Goal: Task Accomplishment & Management: Use online tool/utility

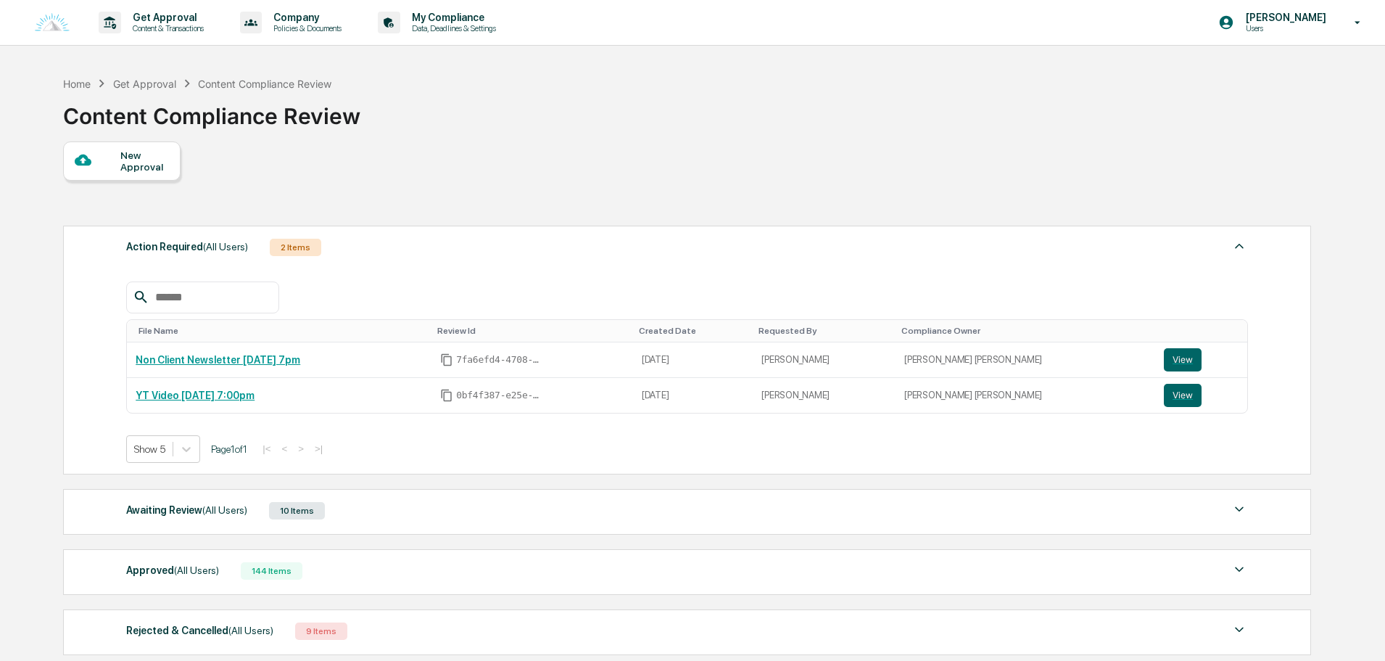
click at [428, 266] on div "File Name Review Id Created Date Requested By Compliance Owner Non Client Newsl…" at bounding box center [687, 361] width 1122 height 203
click at [429, 249] on div "Action Required (All Users) 2 Items" at bounding box center [687, 247] width 1122 height 20
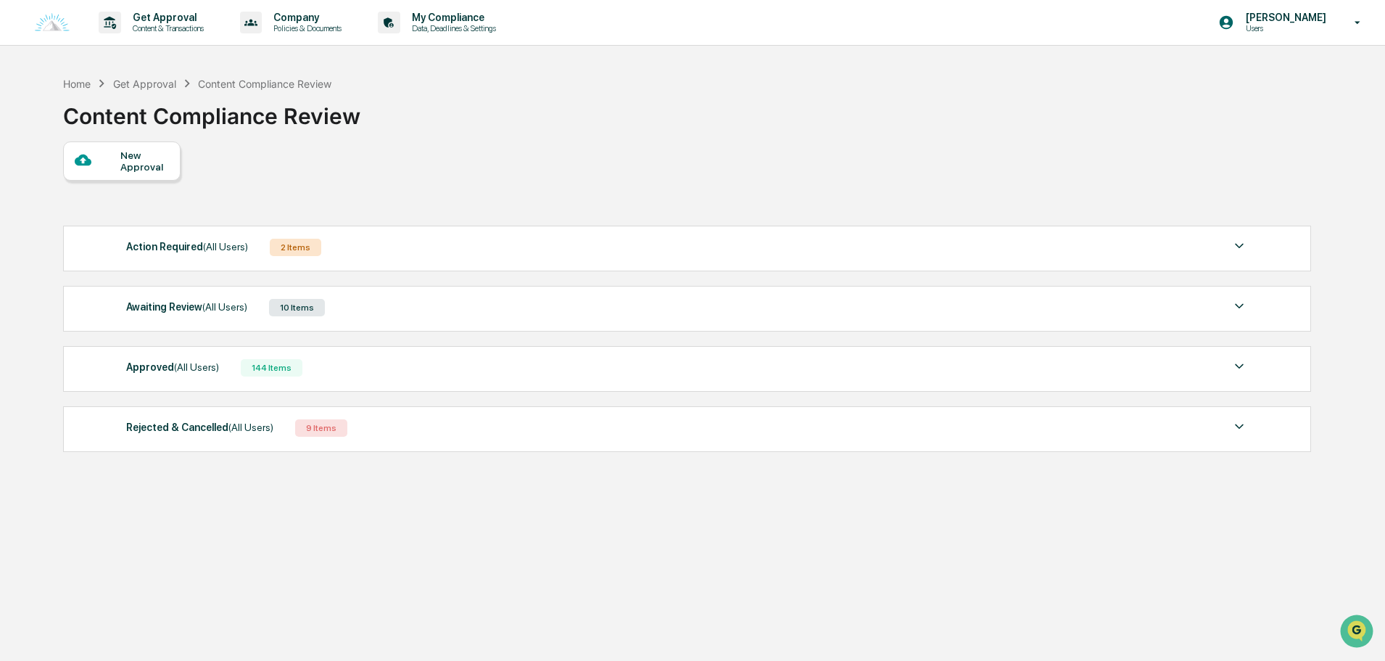
click at [401, 302] on div "Awaiting Review (All Users) 10 Items" at bounding box center [687, 307] width 1122 height 20
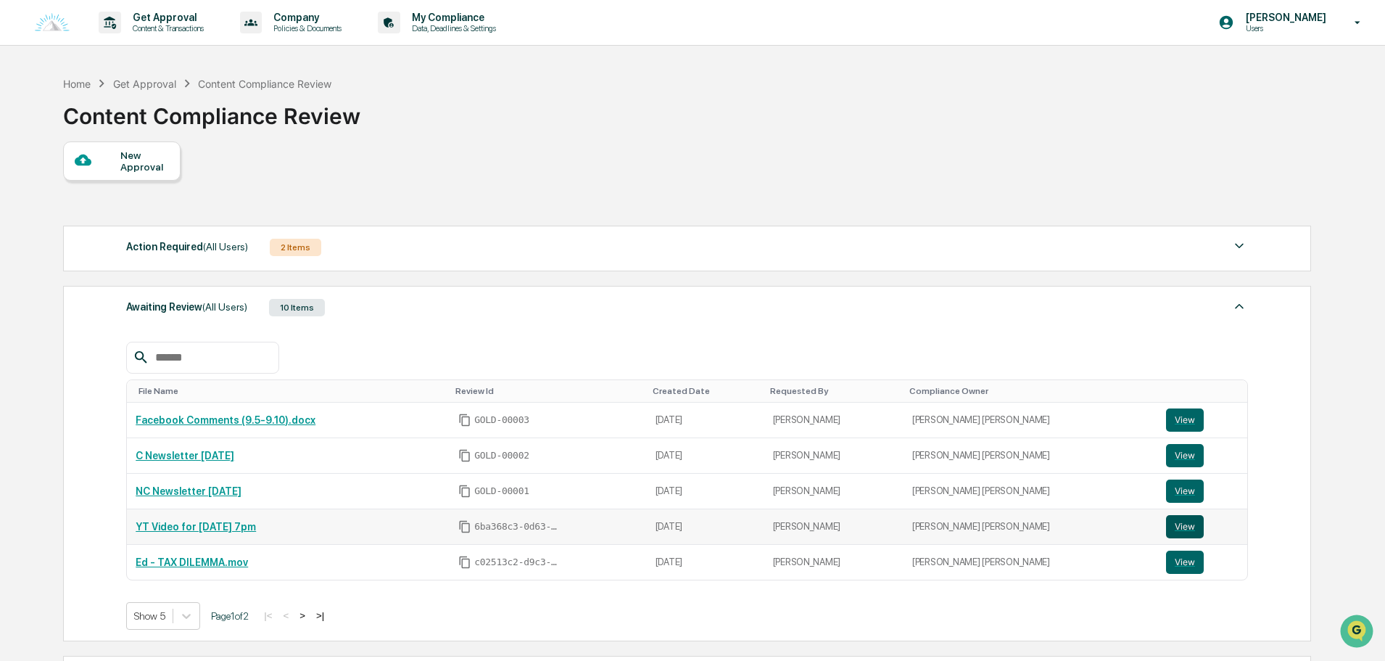
click at [1167, 528] on button "View" at bounding box center [1185, 526] width 38 height 23
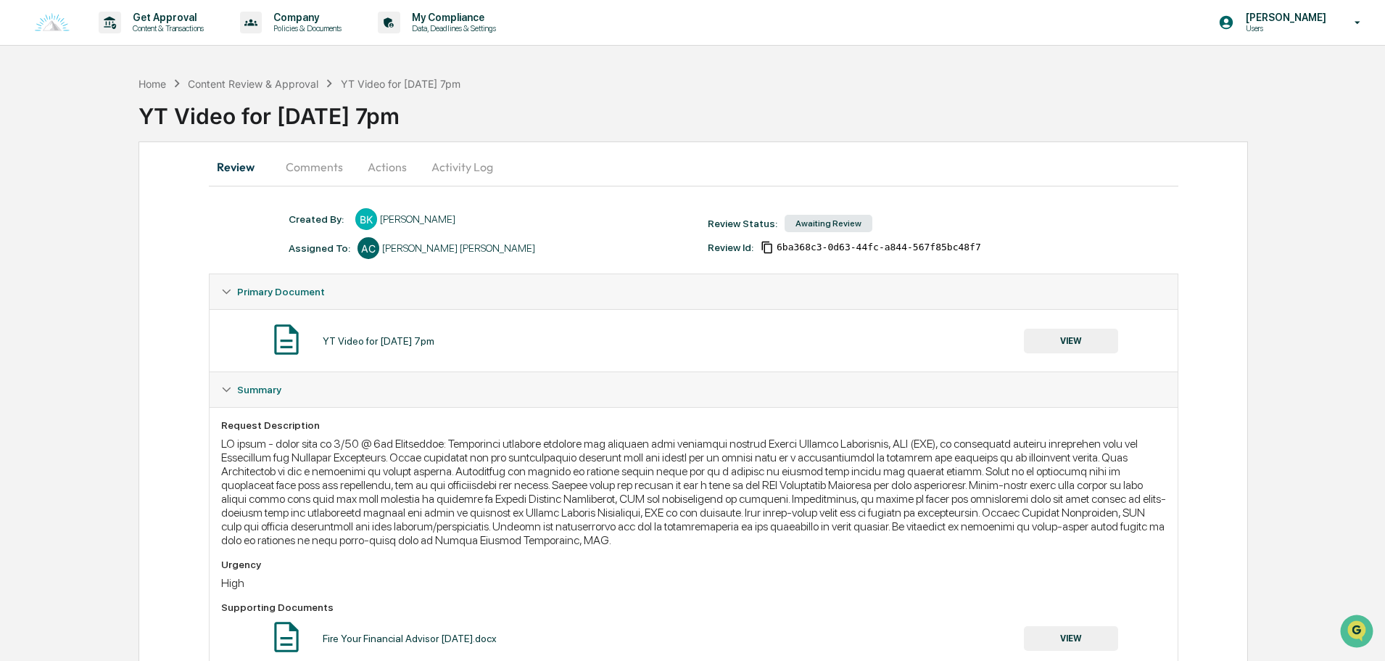
click at [325, 162] on button "Comments" at bounding box center [314, 166] width 80 height 35
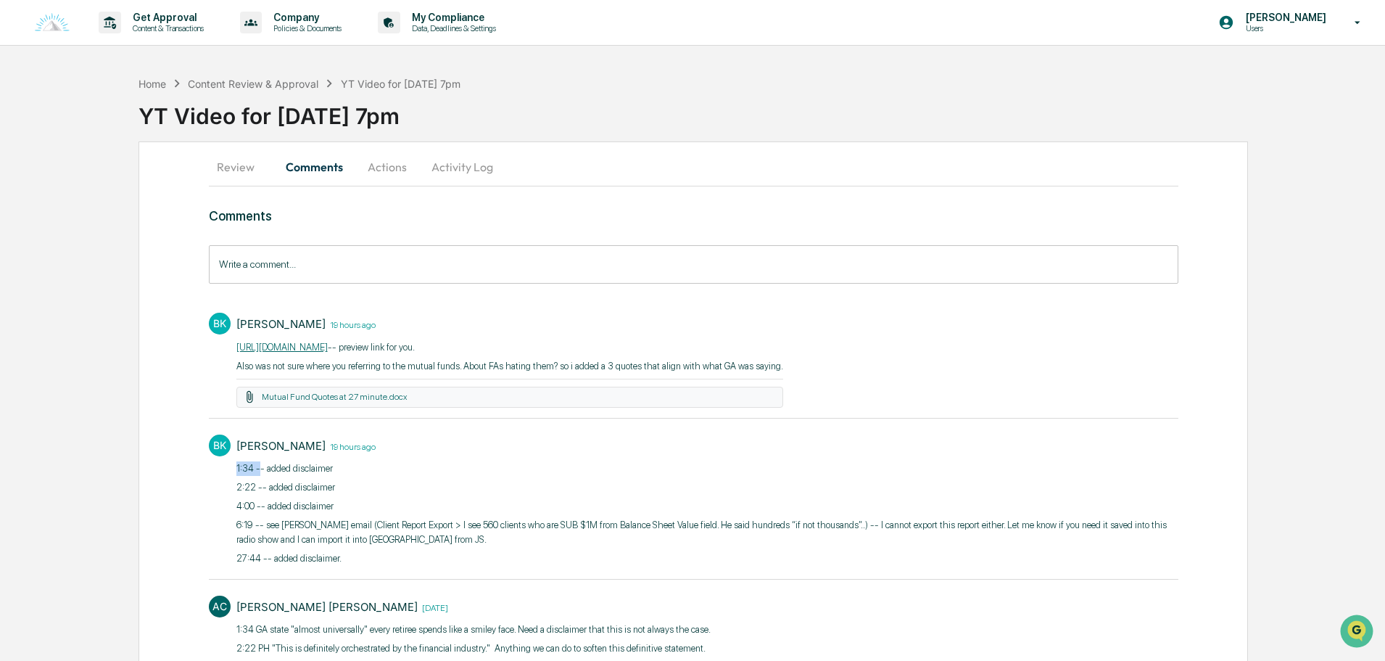
drag, startPoint x: 258, startPoint y: 468, endPoint x: 229, endPoint y: 468, distance: 29.0
click at [229, 468] on div "BK Bree Keeler 19 hours ago 1:34 -- added disclaimer 2:22 -- added disclaimer 4…" at bounding box center [694, 498] width 970 height 143
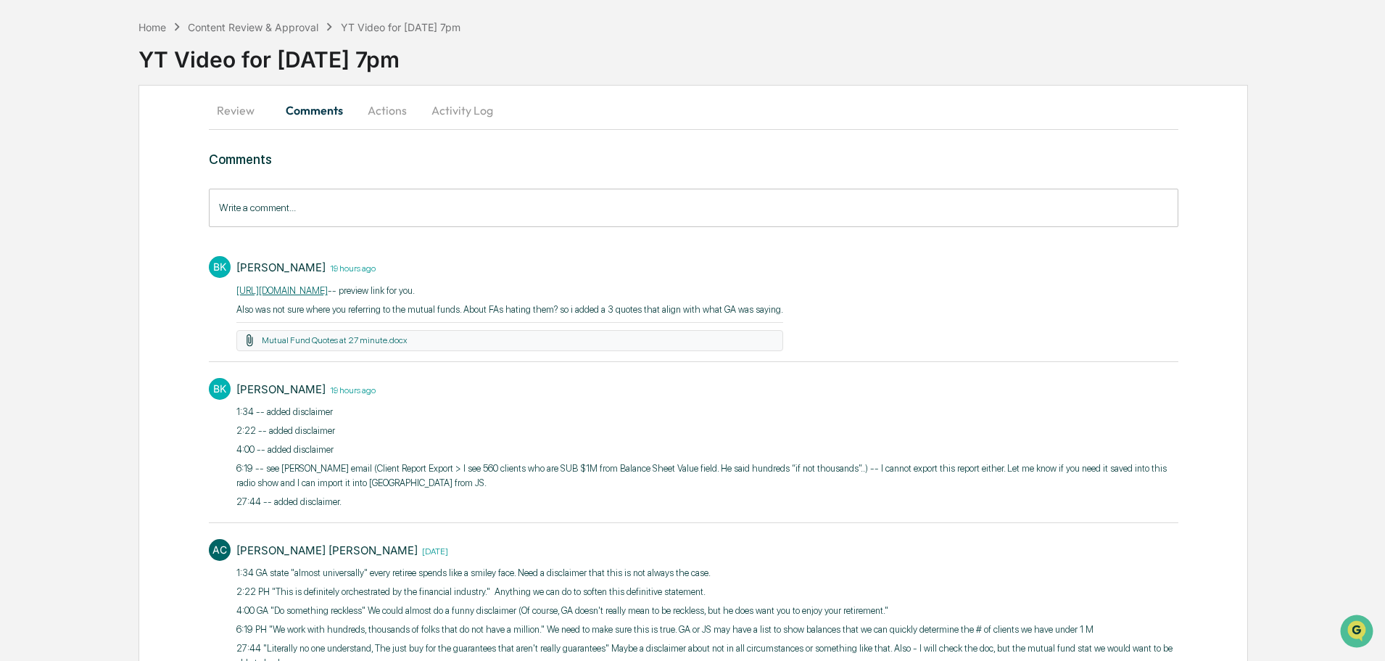
drag, startPoint x: 348, startPoint y: 434, endPoint x: 330, endPoint y: 436, distance: 18.3
click at [348, 434] on p "2:22 -- added disclaimer" at bounding box center [707, 430] width 942 height 15
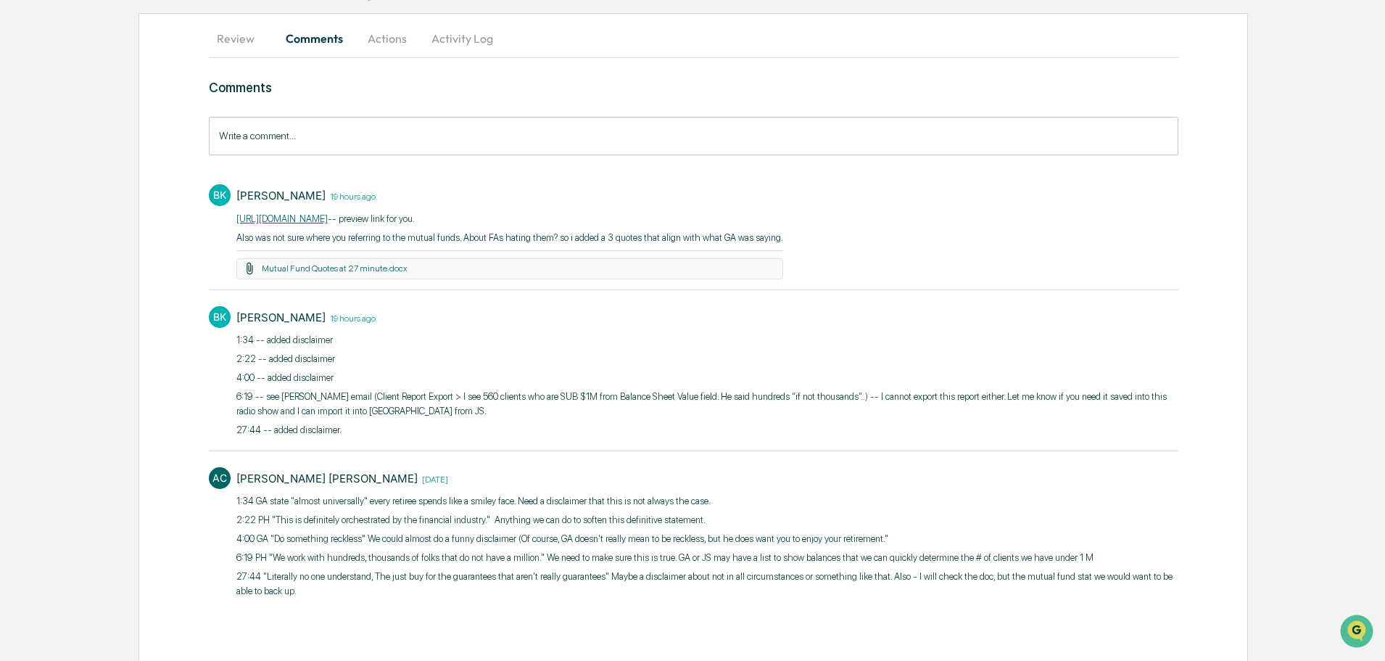
scroll to position [129, 0]
